Goal: Transaction & Acquisition: Book appointment/travel/reservation

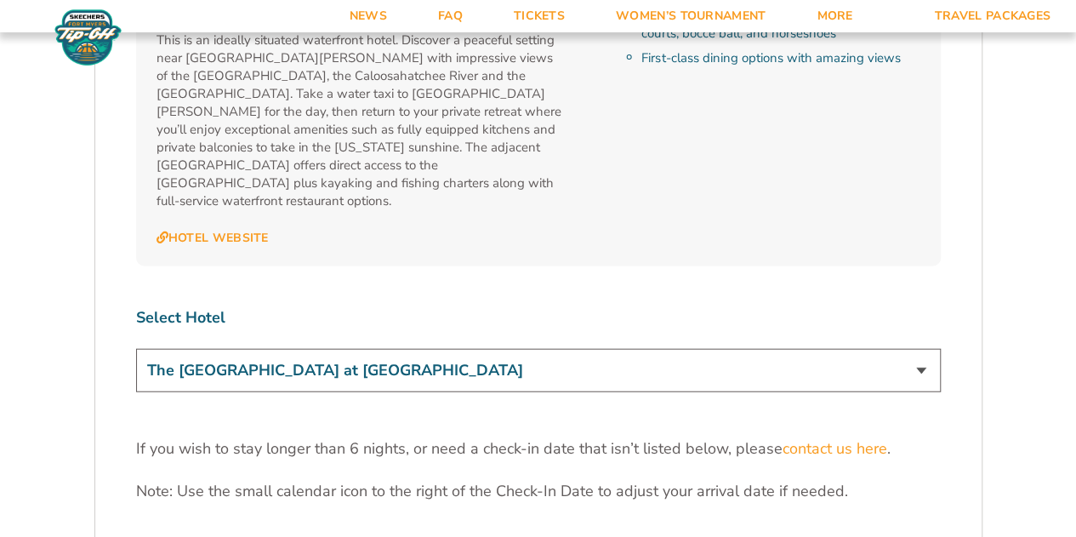
scroll to position [1937, 0]
drag, startPoint x: 685, startPoint y: 257, endPoint x: 662, endPoint y: 282, distance: 33.7
click at [680, 306] on div "Select Hotel The Westin Cape Coral Resort at Marina Village" at bounding box center [538, 351] width 805 height 90
click at [662, 348] on select "The [GEOGRAPHIC_DATA] at [GEOGRAPHIC_DATA]" at bounding box center [538, 369] width 805 height 43
click at [521, 437] on p "If you wish to stay longer than 6 nights, or need a check-in date that isn’t li…" at bounding box center [538, 447] width 805 height 21
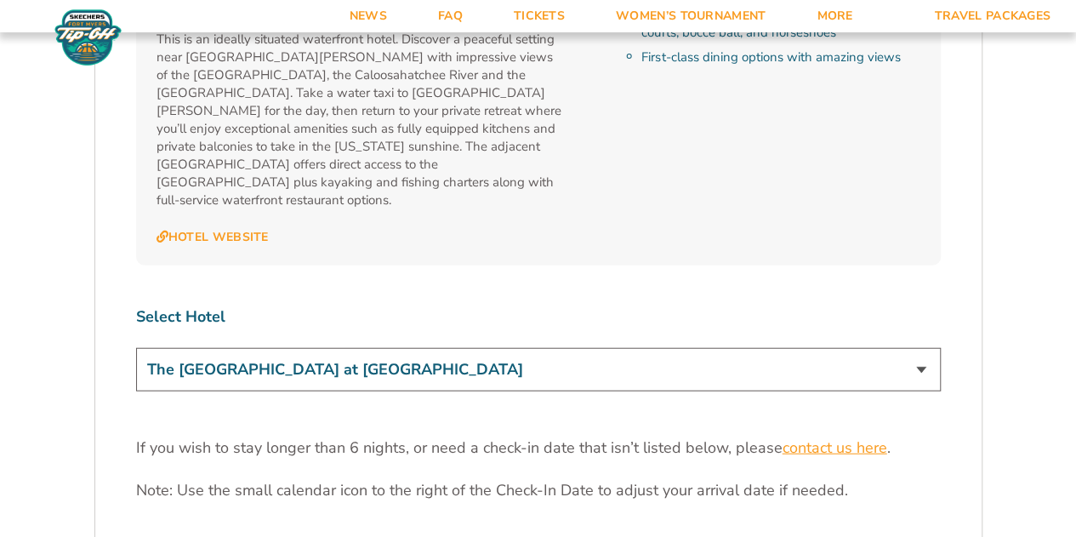
click at [798, 437] on link "contact us here" at bounding box center [835, 447] width 105 height 21
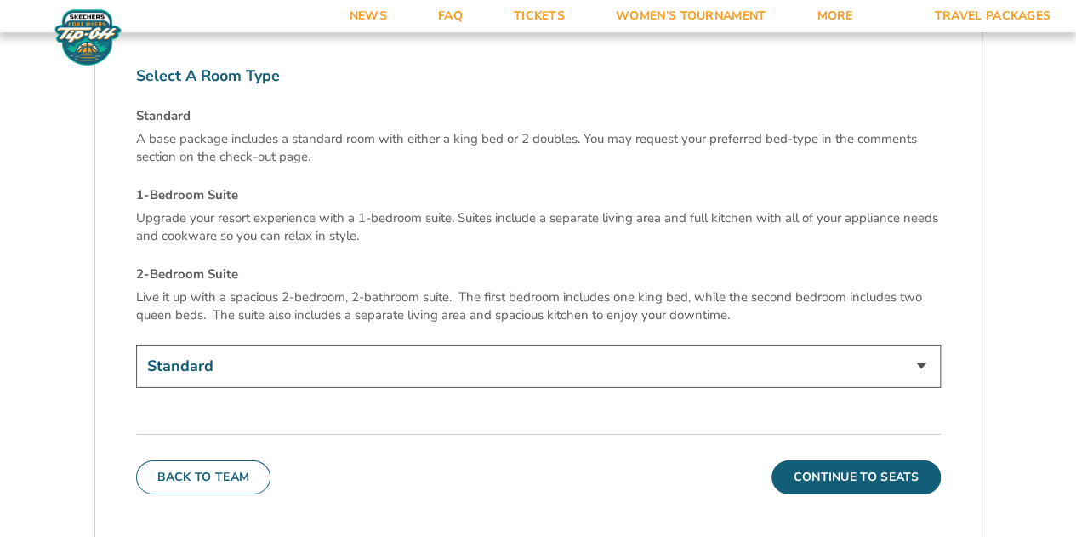
scroll to position [3110, 0]
